Goal: Share content

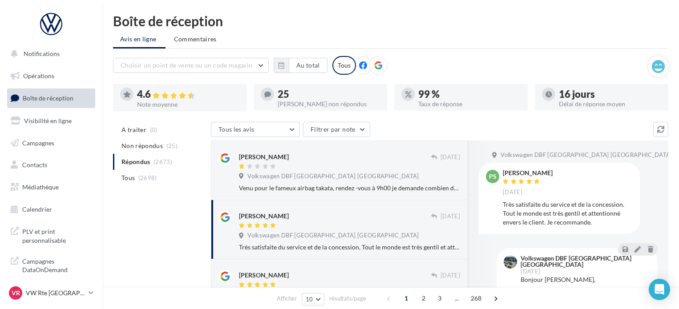
scroll to position [44, 0]
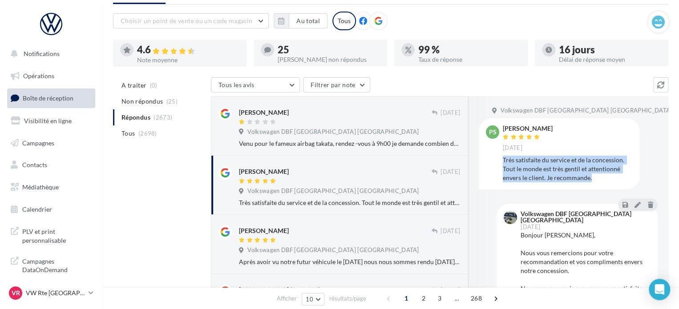
drag, startPoint x: 593, startPoint y: 175, endPoint x: 502, endPoint y: 160, distance: 92.5
click at [502, 160] on div "PS [PERSON_NAME] [DATE] Très satisfaite du service et de la concession. Tout le…" at bounding box center [559, 153] width 147 height 57
copy div "Très satisfaite du service et de la concession. Tout le monde est très gentil e…"
drag, startPoint x: 565, startPoint y: 126, endPoint x: 507, endPoint y: 129, distance: 58.4
click at [507, 129] on div "[PERSON_NAME] [DATE]" at bounding box center [568, 138] width 130 height 26
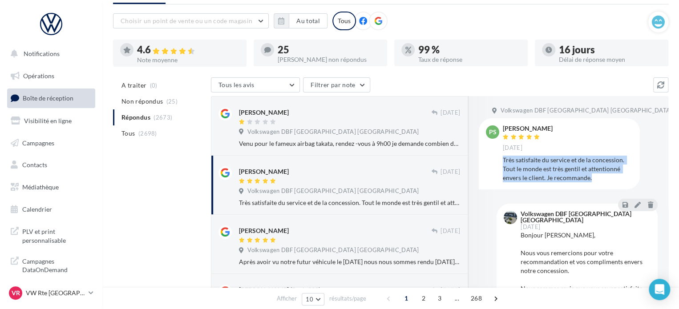
click at [562, 119] on div "PS [PERSON_NAME] [DATE] Très satisfaite du service et de la concession. Tout le…" at bounding box center [559, 153] width 161 height 71
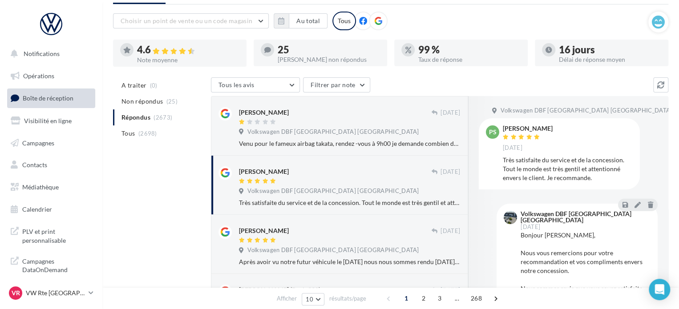
click at [543, 126] on div "[PERSON_NAME]" at bounding box center [528, 128] width 50 height 6
drag, startPoint x: 503, startPoint y: 127, endPoint x: 550, endPoint y: 127, distance: 47.2
click at [550, 127] on div "[PERSON_NAME]" at bounding box center [528, 128] width 50 height 6
copy div "[PERSON_NAME]"
click at [66, 288] on div "VR VW Rte Espagne vw-kear-31100" at bounding box center [47, 293] width 76 height 13
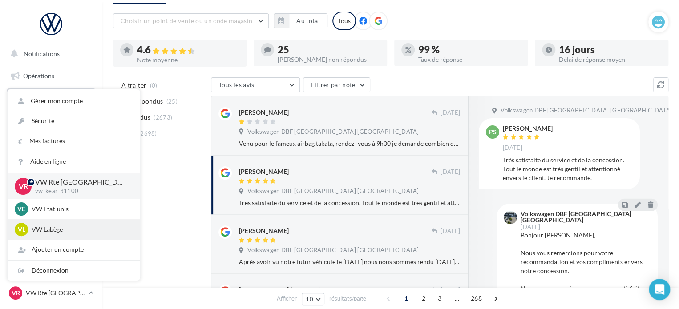
click at [85, 235] on div "VL VW Labège vw-kear-31670" at bounding box center [74, 229] width 118 height 13
